Goal: Information Seeking & Learning: Learn about a topic

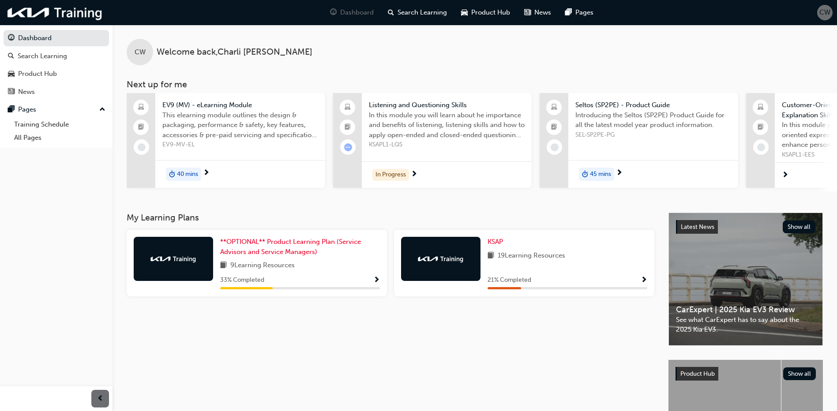
click at [373, 265] on div "9 Learning Resources" at bounding box center [300, 265] width 160 height 11
click at [303, 251] on link "**OPTIONAL** Product Learning Plan (Service Advisors and Service Managers)" at bounding box center [300, 247] width 160 height 20
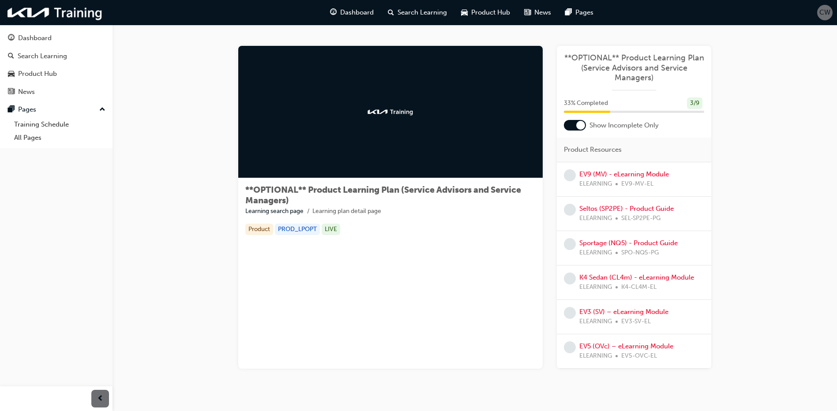
click at [377, 109] on img at bounding box center [390, 112] width 49 height 9
click at [423, 192] on span "**OPTIONAL** Product Learning Plan (Service Advisors and Service Managers)" at bounding box center [383, 195] width 276 height 21
click at [635, 176] on link "EV9 (MV) - eLearning Module" at bounding box center [624, 174] width 90 height 8
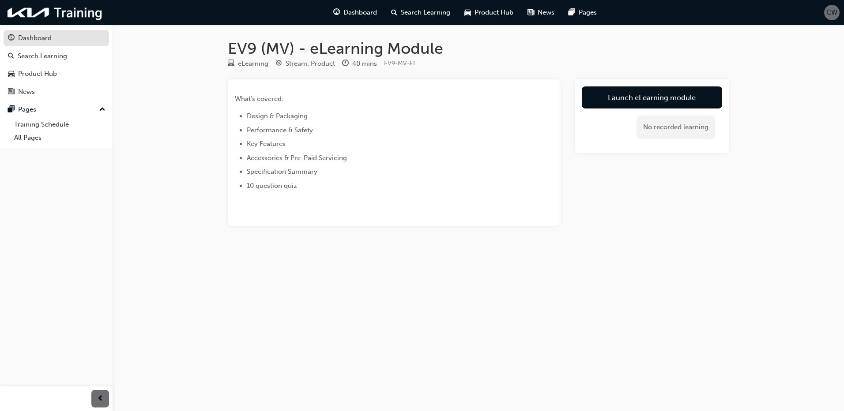
click at [90, 38] on div "Dashboard" at bounding box center [56, 38] width 97 height 11
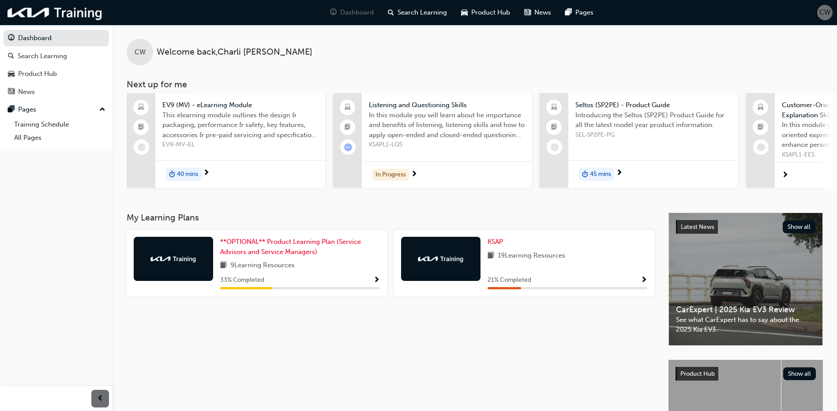
click at [524, 259] on span "19 Learning Resources" at bounding box center [531, 256] width 67 height 11
click at [619, 285] on div "21 % Completed" at bounding box center [567, 280] width 160 height 11
click at [499, 244] on span "KSAP" at bounding box center [494, 242] width 15 height 8
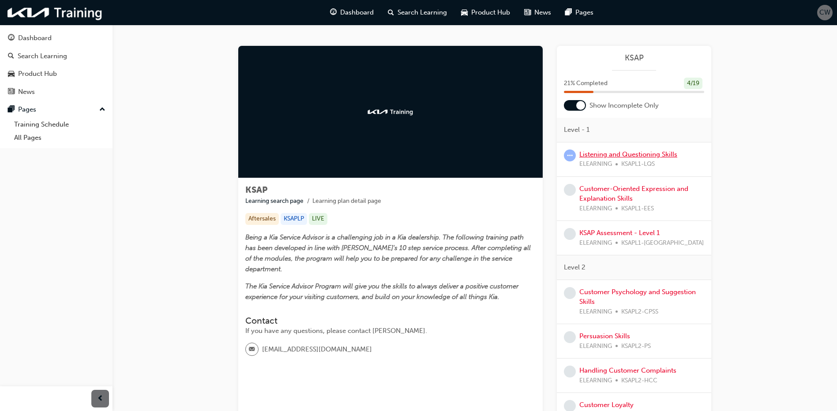
click at [610, 156] on link "Listening and Questioning Skills" at bounding box center [628, 154] width 98 height 8
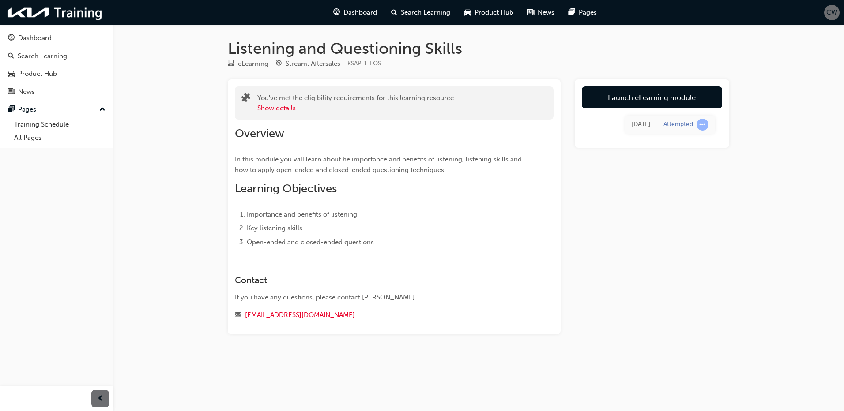
click at [285, 110] on button "Show details" at bounding box center [276, 108] width 38 height 10
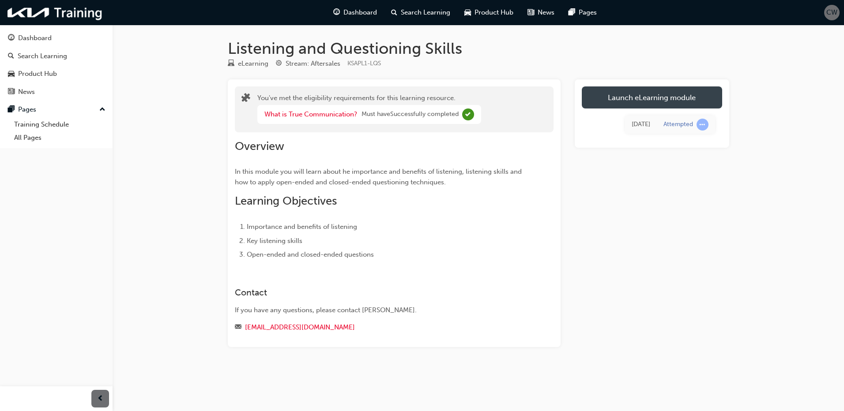
click at [645, 103] on link "Launch eLearning module" at bounding box center [651, 97] width 140 height 22
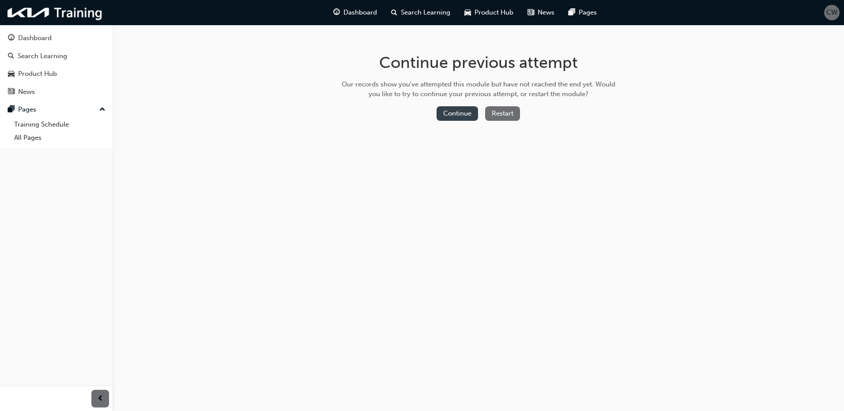
click at [475, 118] on button "Continue" at bounding box center [456, 113] width 41 height 15
click at [452, 116] on button "Continue" at bounding box center [456, 113] width 41 height 15
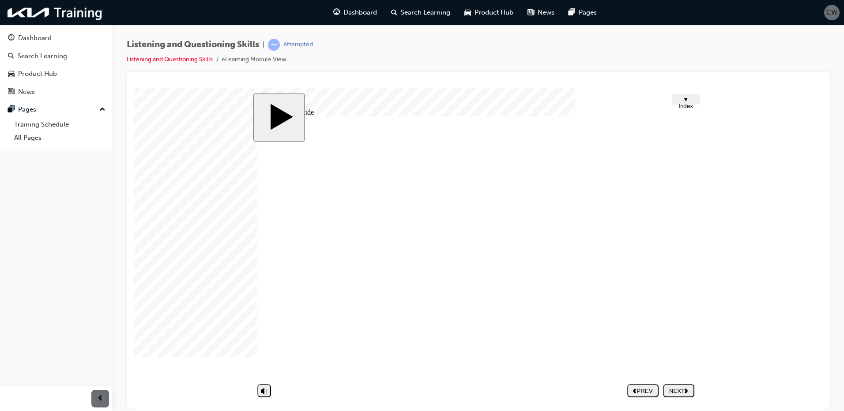
drag, startPoint x: 590, startPoint y: 301, endPoint x: 585, endPoint y: 303, distance: 5.2
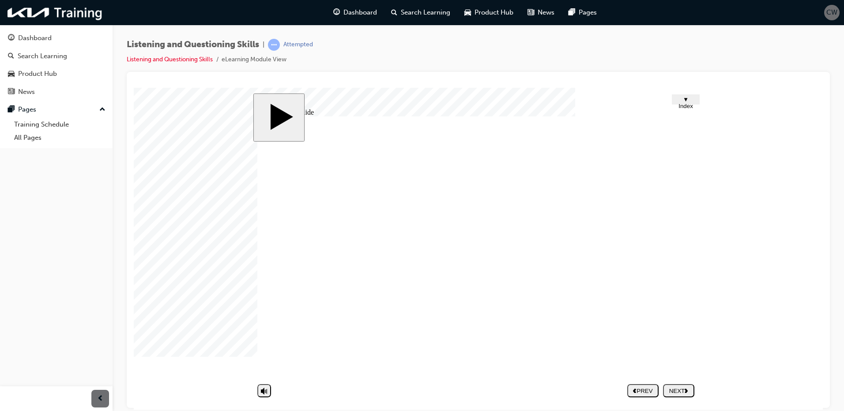
click at [681, 390] on div "NEXT" at bounding box center [678, 390] width 24 height 7
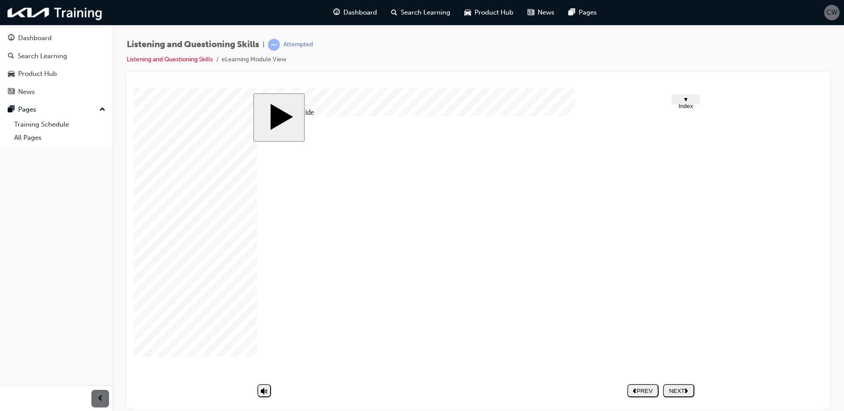
click at [676, 383] on nav "PREV NEXT SUBMIT" at bounding box center [660, 390] width 67 height 20
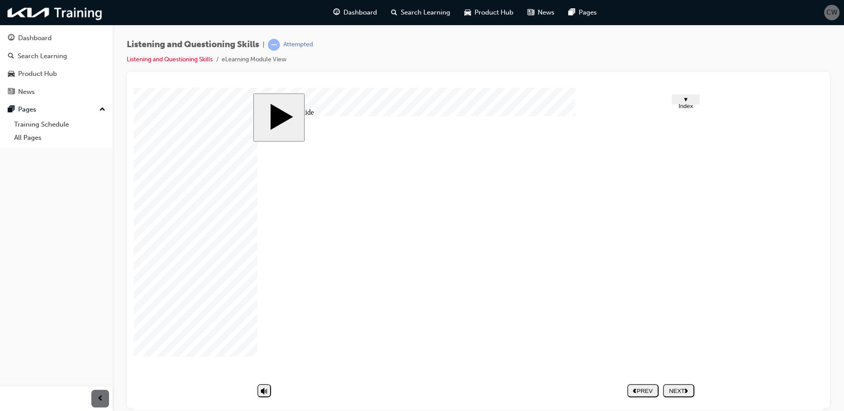
click at [675, 388] on div "NEXT" at bounding box center [678, 390] width 24 height 7
click at [680, 390] on div "NEXT" at bounding box center [678, 390] width 24 height 7
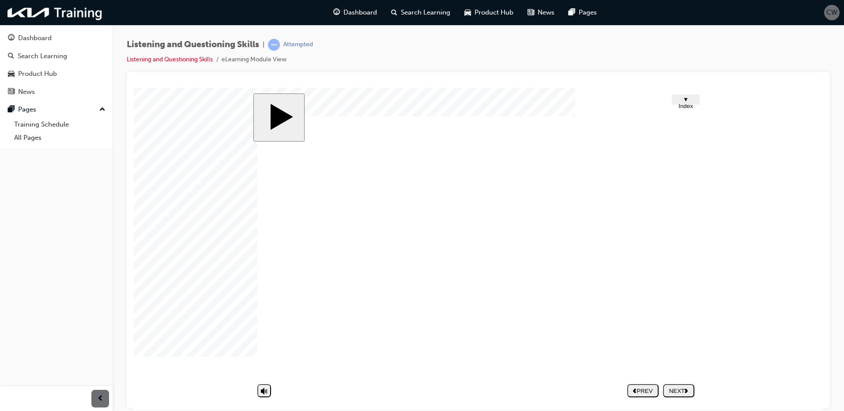
click at [675, 387] on div "NEXT" at bounding box center [678, 390] width 24 height 7
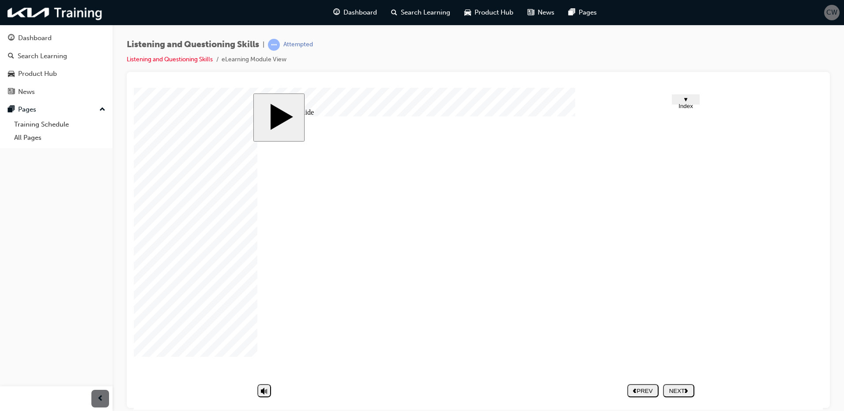
click at [674, 393] on div "NEXT" at bounding box center [678, 390] width 24 height 7
click at [63, 40] on div "Dashboard" at bounding box center [56, 38] width 97 height 11
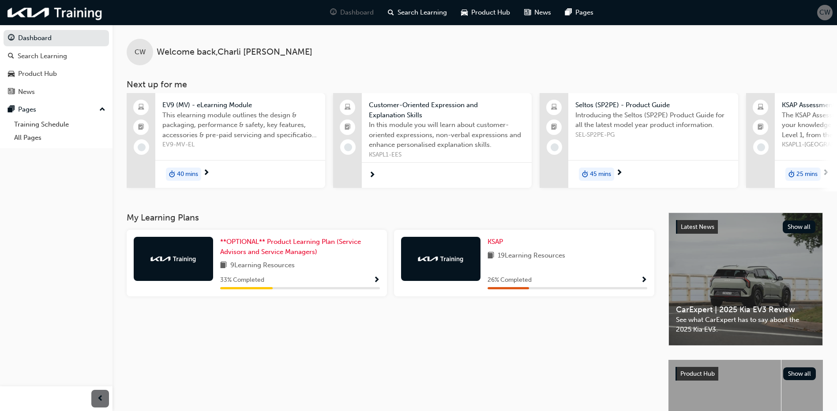
click at [641, 279] on span "Show Progress" at bounding box center [644, 281] width 7 height 8
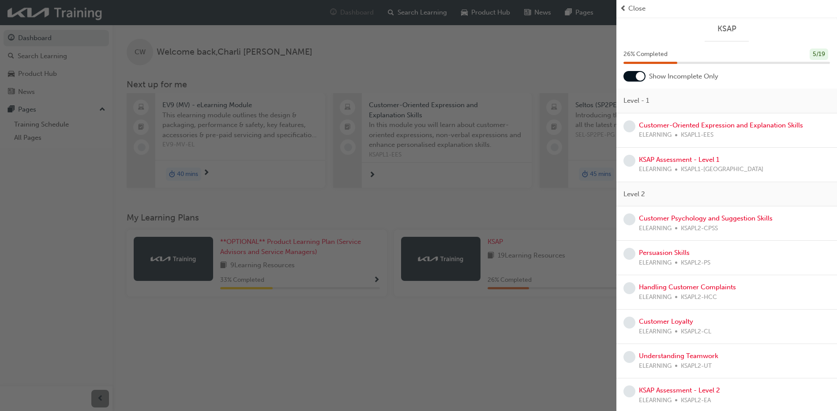
click at [542, 312] on div "button" at bounding box center [308, 205] width 616 height 411
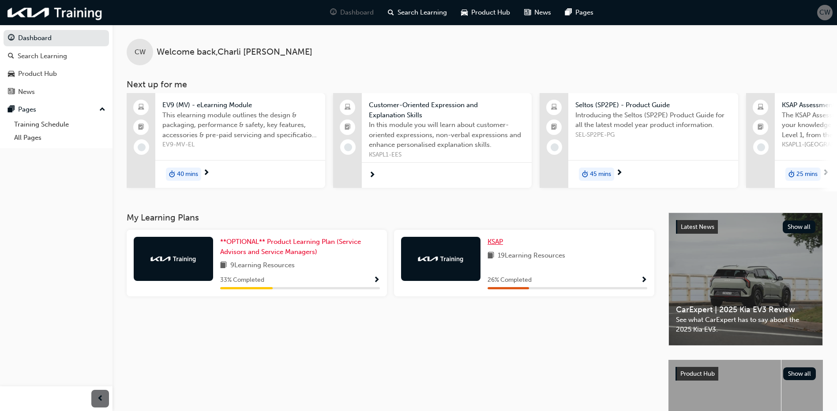
click at [505, 242] on link "KSAP" at bounding box center [496, 242] width 19 height 10
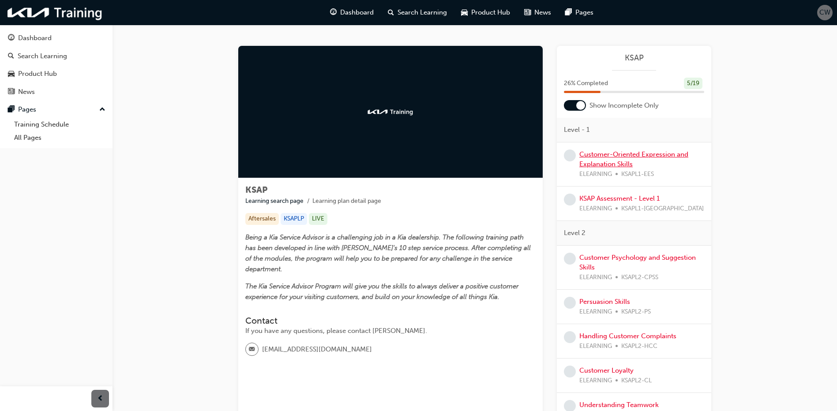
click at [611, 157] on link "Customer-Oriented Expression and Explanation Skills" at bounding box center [633, 159] width 109 height 18
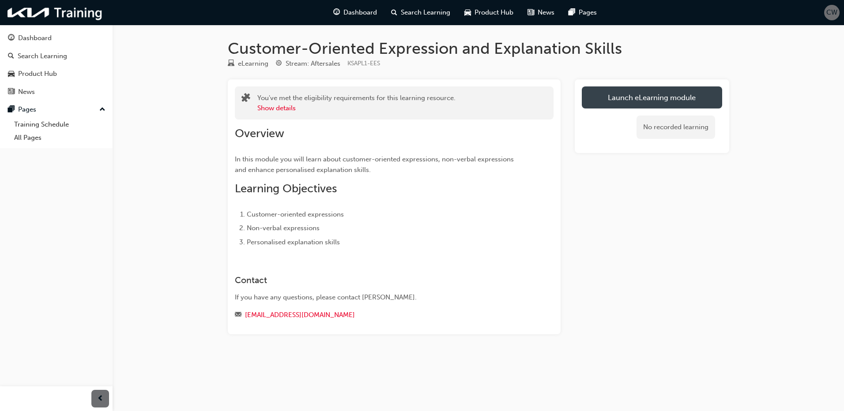
click at [657, 101] on link "Launch eLearning module" at bounding box center [651, 97] width 140 height 22
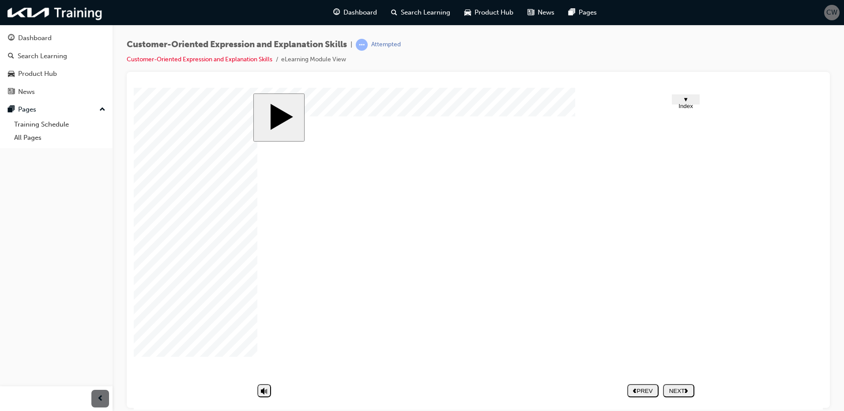
click at [681, 391] on div "NEXT" at bounding box center [678, 390] width 24 height 7
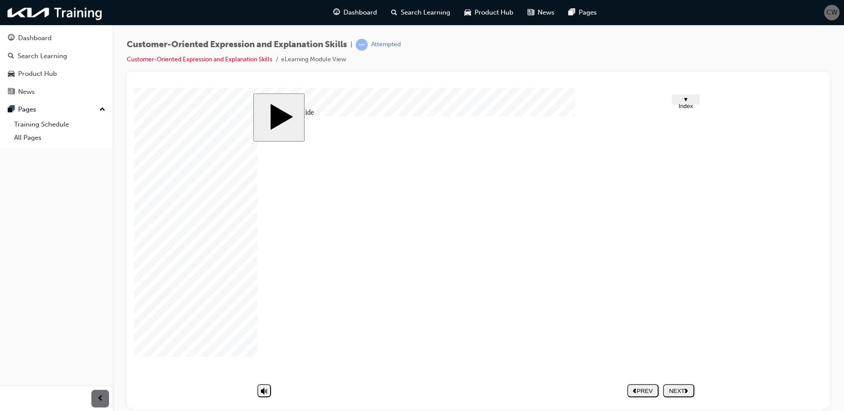
click at [685, 387] on div "NEXT" at bounding box center [678, 390] width 24 height 7
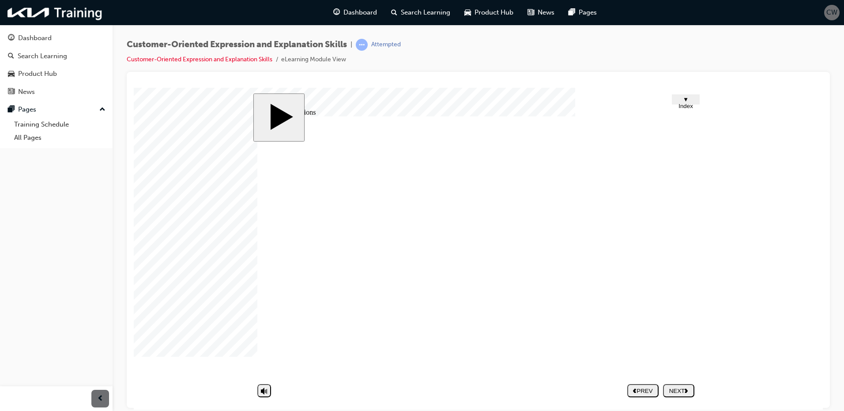
click at [134, 87] on image at bounding box center [134, 87] width 0 height 0
click at [671, 389] on div "NEXT" at bounding box center [678, 390] width 24 height 7
